Goal: Information Seeking & Learning: Learn about a topic

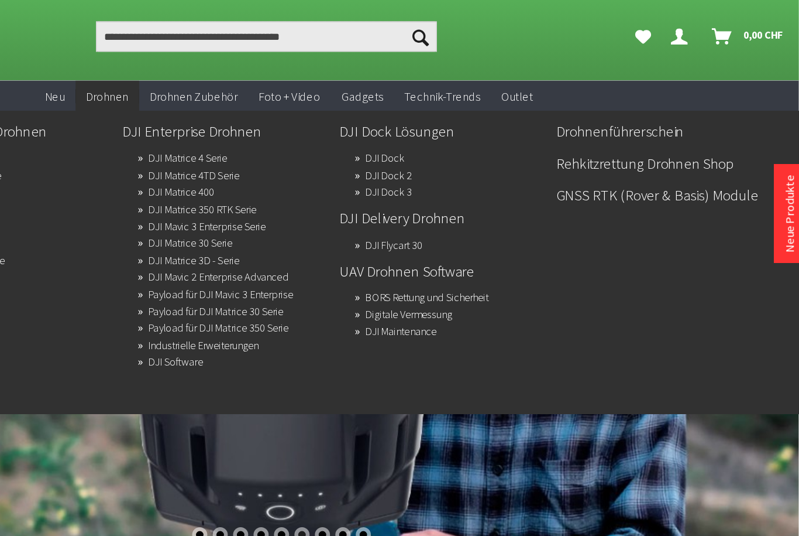
click at [612, 138] on link "Rehkitzrettung Drohnen Shop" at bounding box center [691, 148] width 158 height 20
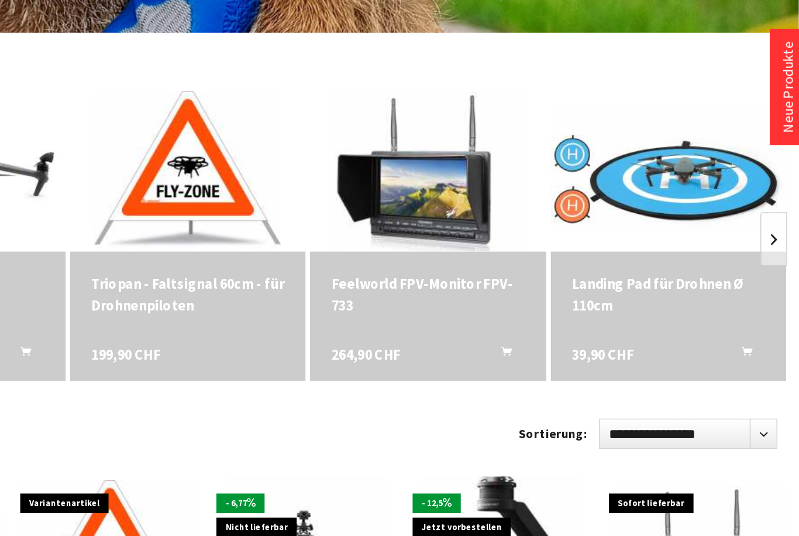
scroll to position [225, 0]
click at [774, 269] on link at bounding box center [783, 286] width 18 height 35
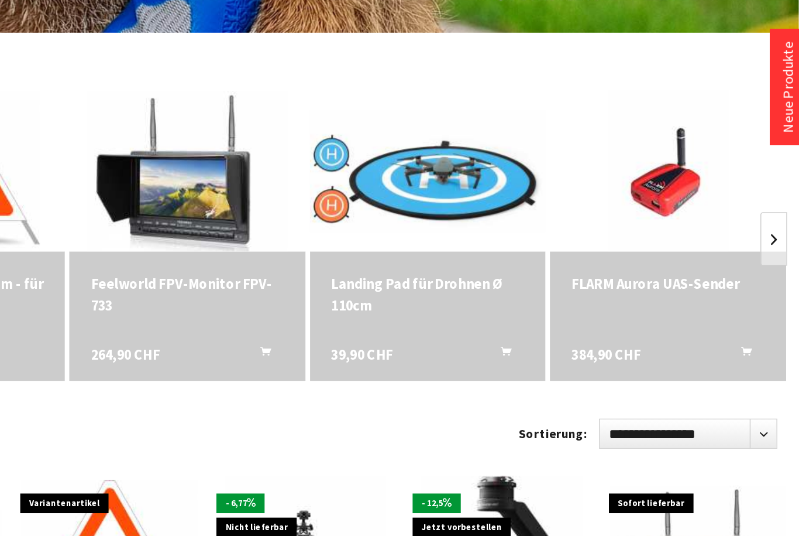
scroll to position [0, 158]
click at [774, 269] on link at bounding box center [783, 286] width 18 height 35
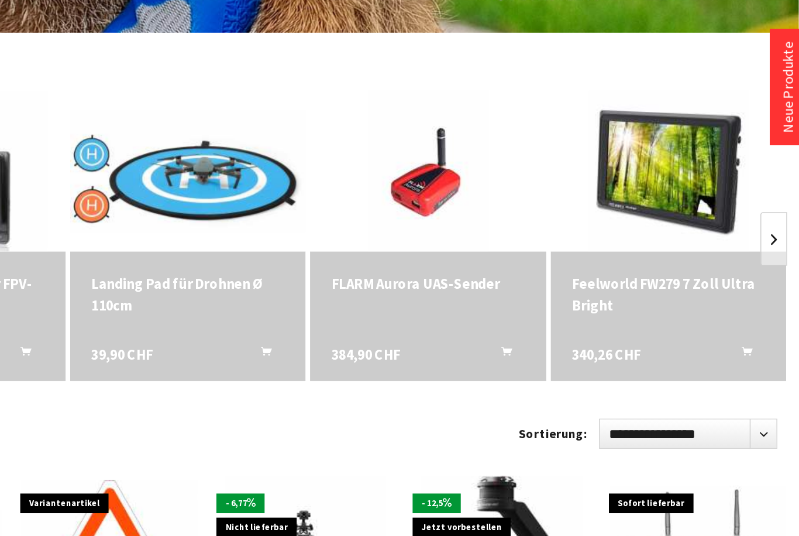
scroll to position [0, 316]
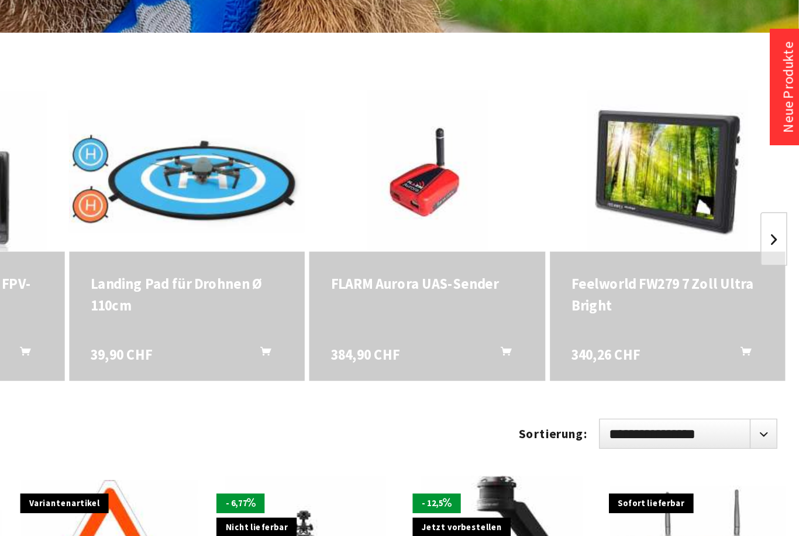
click at [774, 269] on link at bounding box center [783, 286] width 18 height 35
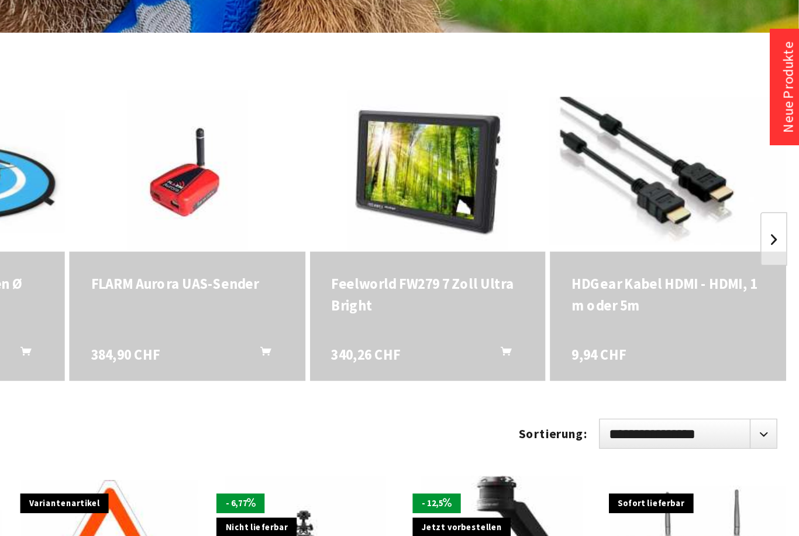
scroll to position [0, 474]
click at [774, 269] on link at bounding box center [783, 286] width 18 height 35
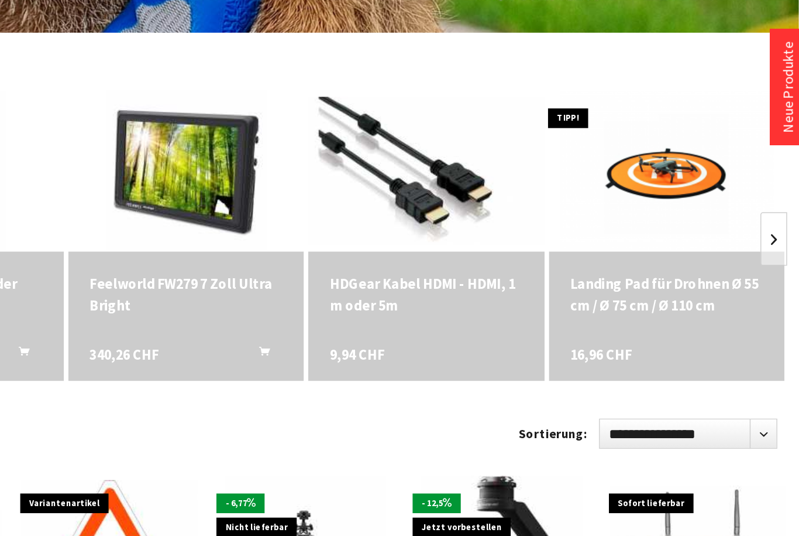
click at [774, 269] on link at bounding box center [783, 286] width 18 height 35
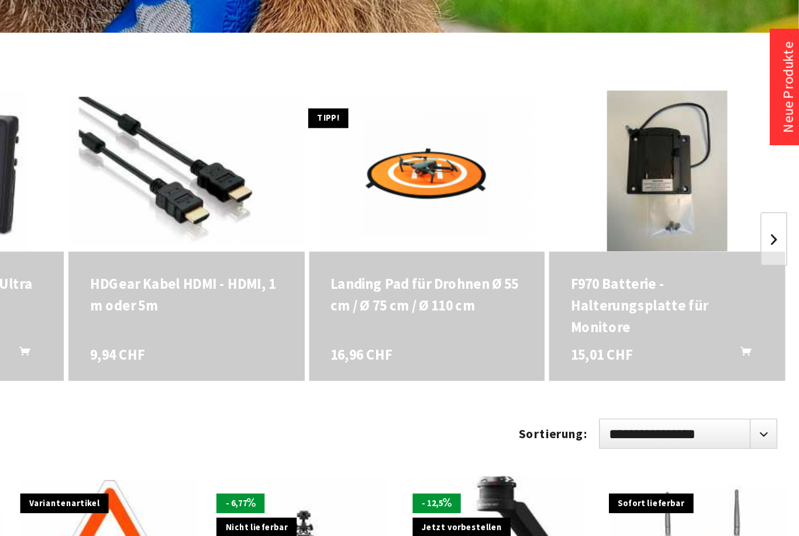
scroll to position [0, 790]
click at [774, 269] on link at bounding box center [783, 286] width 18 height 35
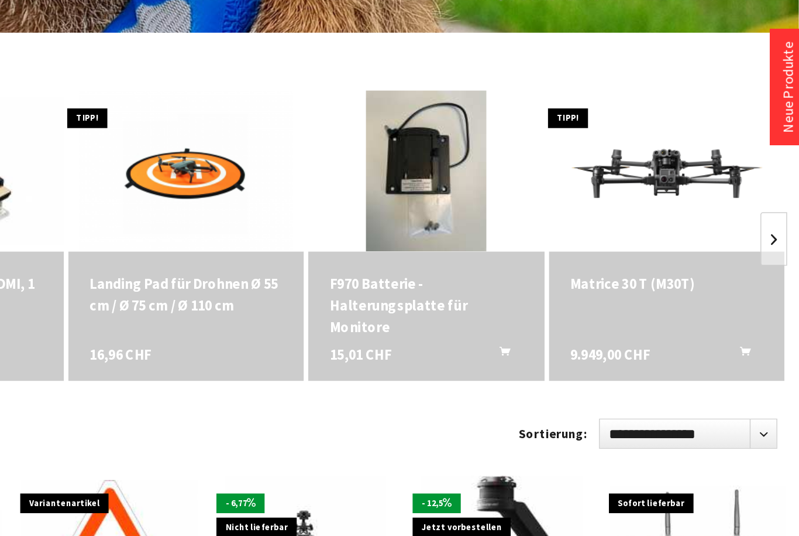
scroll to position [0, 948]
click at [774, 269] on link at bounding box center [783, 286] width 18 height 35
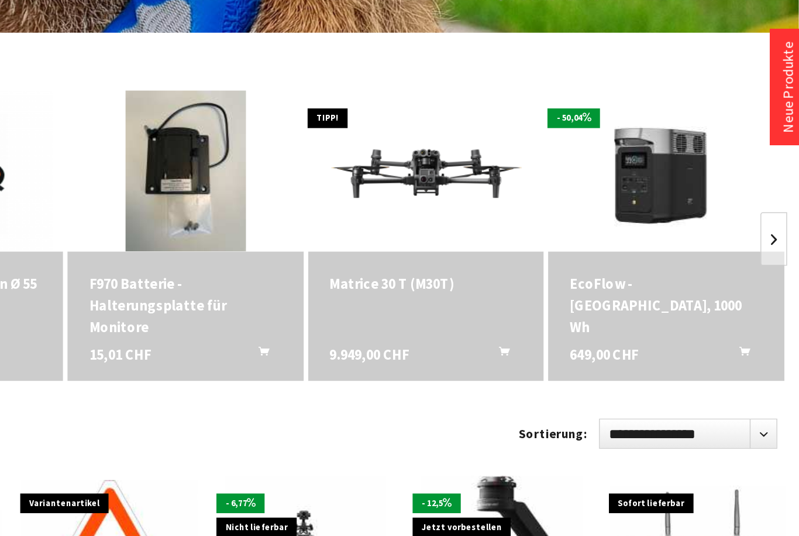
scroll to position [0, 1106]
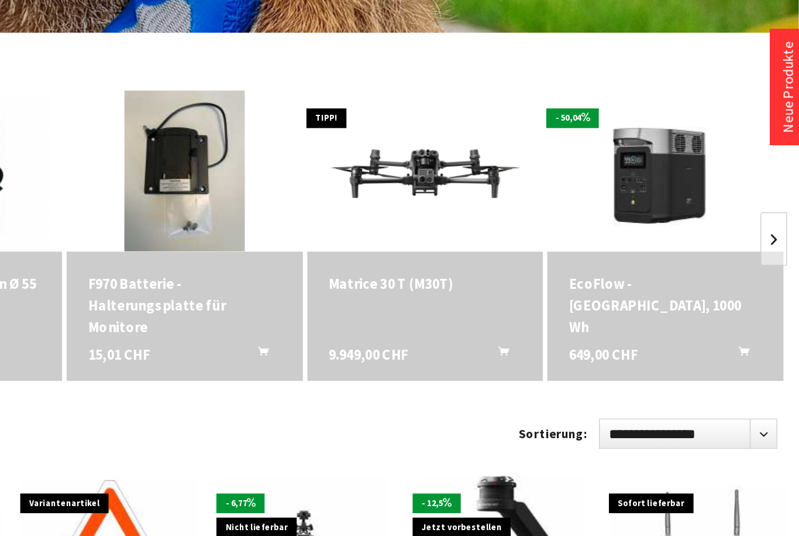
click at [774, 269] on link at bounding box center [783, 286] width 18 height 35
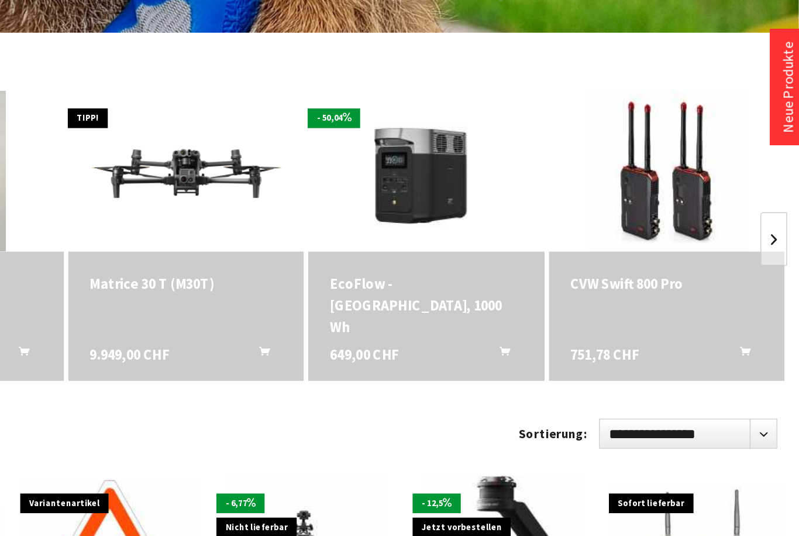
scroll to position [0, 1264]
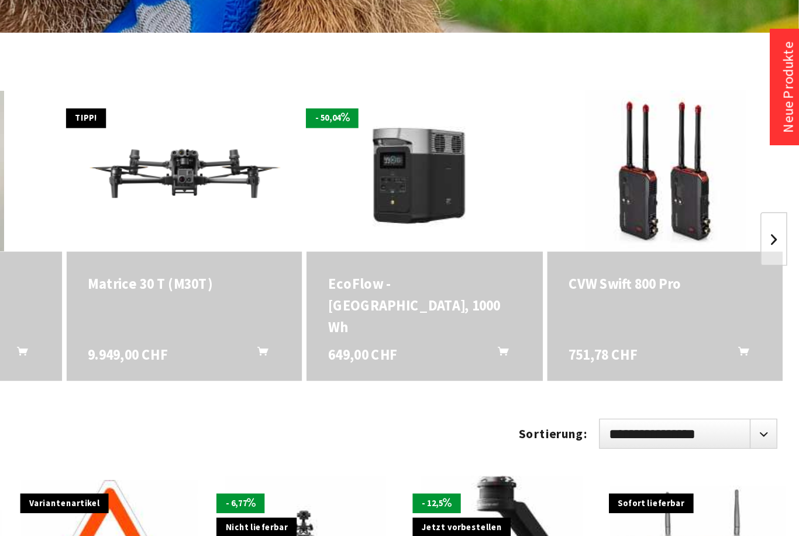
click at [774, 269] on link at bounding box center [783, 286] width 18 height 35
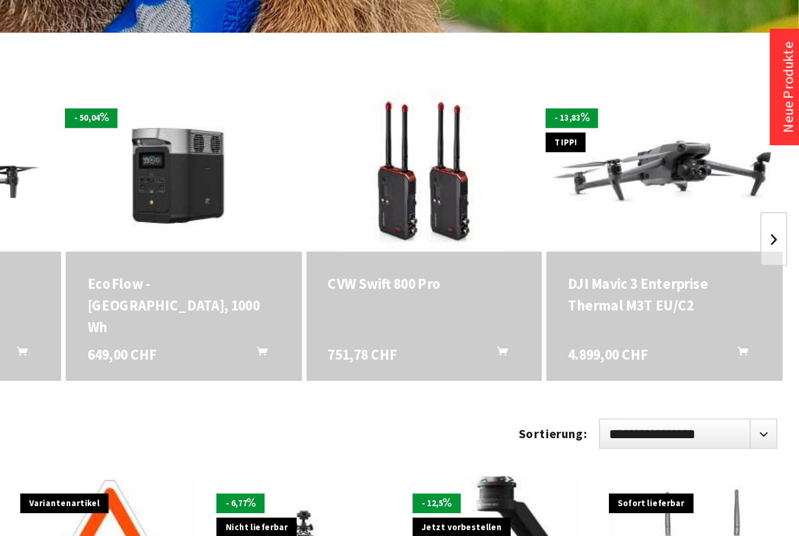
scroll to position [0, 1422]
click at [774, 269] on link at bounding box center [783, 286] width 18 height 35
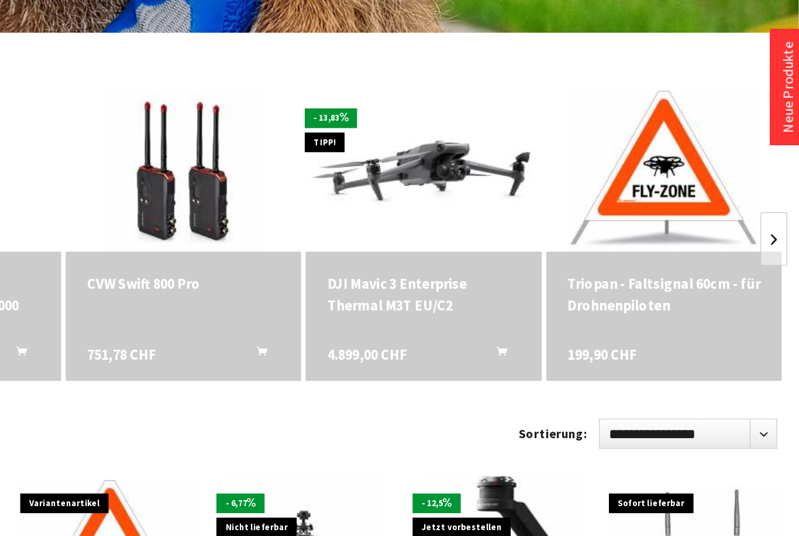
scroll to position [0, 1580]
click at [490, 309] on div "DJI Mavic 3 Enterprise Thermal M3T EU/C2" at bounding box center [553, 323] width 126 height 28
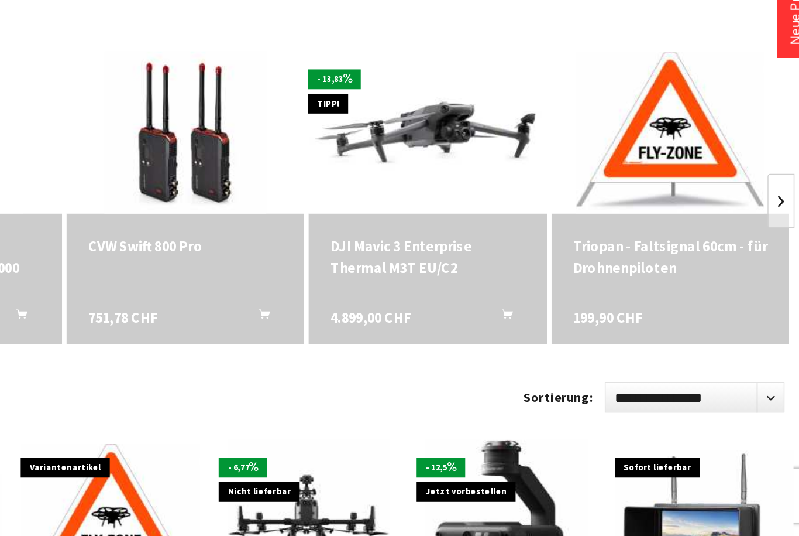
scroll to position [0, 0]
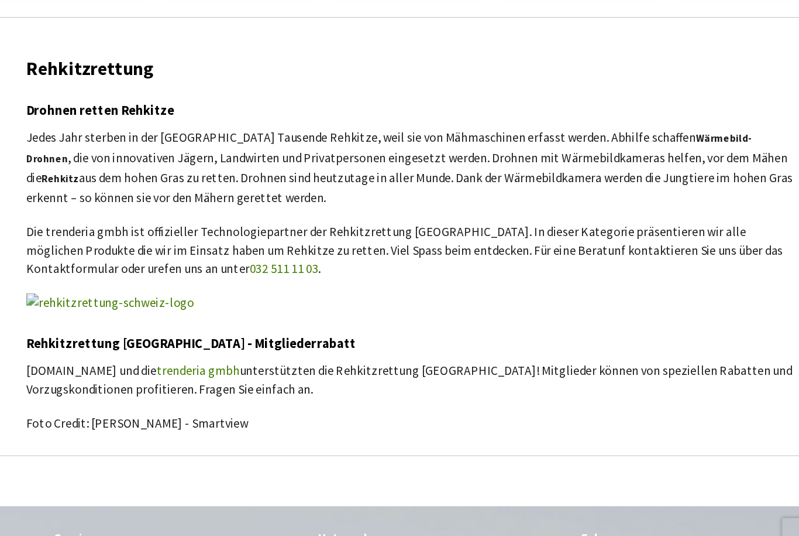
scroll to position [1369, 0]
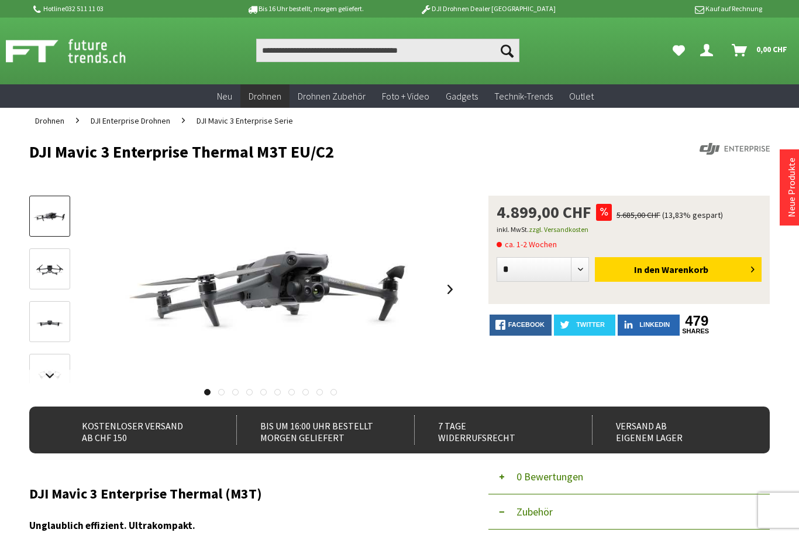
click at [36, 265] on img at bounding box center [50, 269] width 34 height 19
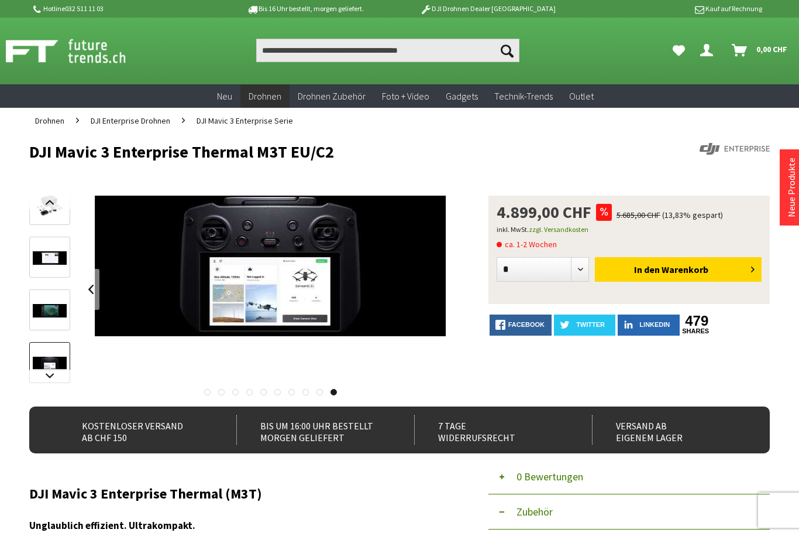
click at [451, 282] on div at bounding box center [270, 288] width 377 height 187
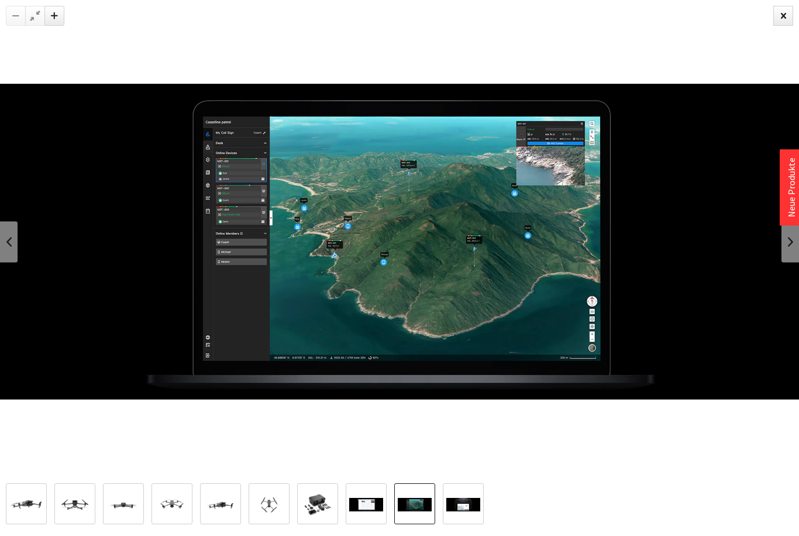
click at [22, 259] on img at bounding box center [399, 242] width 799 height 316
click at [22, 250] on img at bounding box center [399, 242] width 799 height 316
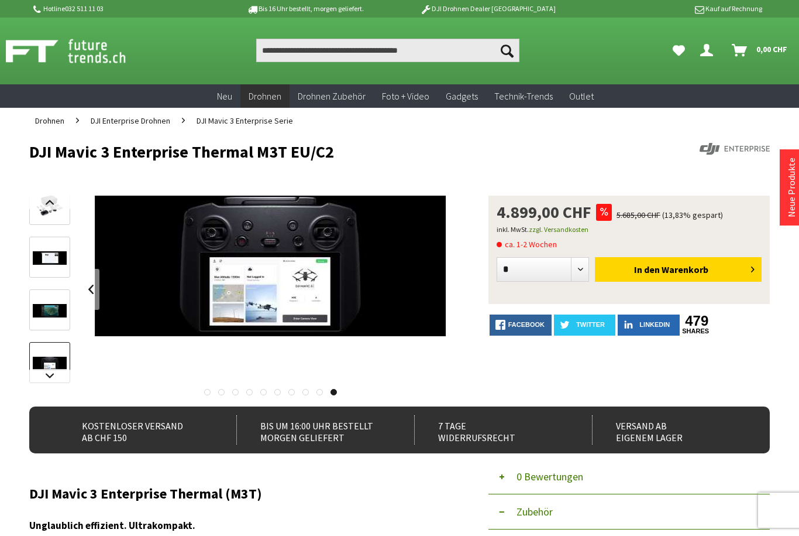
click at [789, 15] on div at bounding box center [399, 268] width 799 height 536
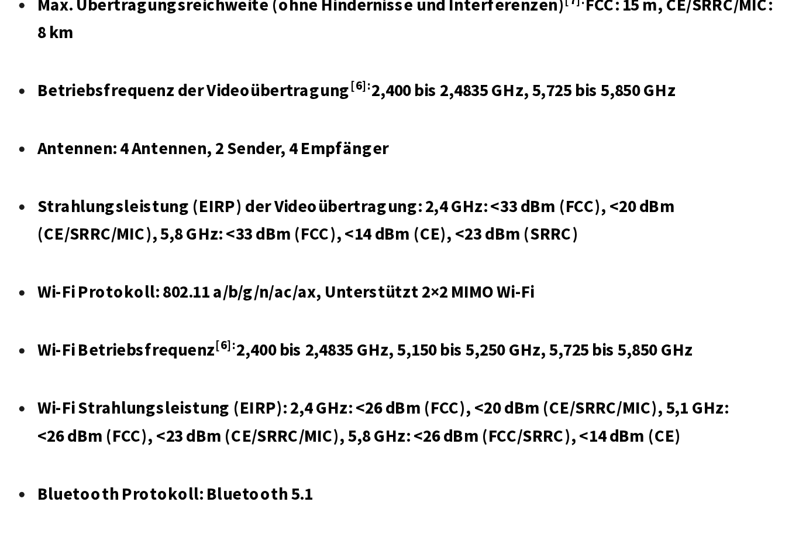
scroll to position [5400, 0]
